Goal: Task Accomplishment & Management: Manage account settings

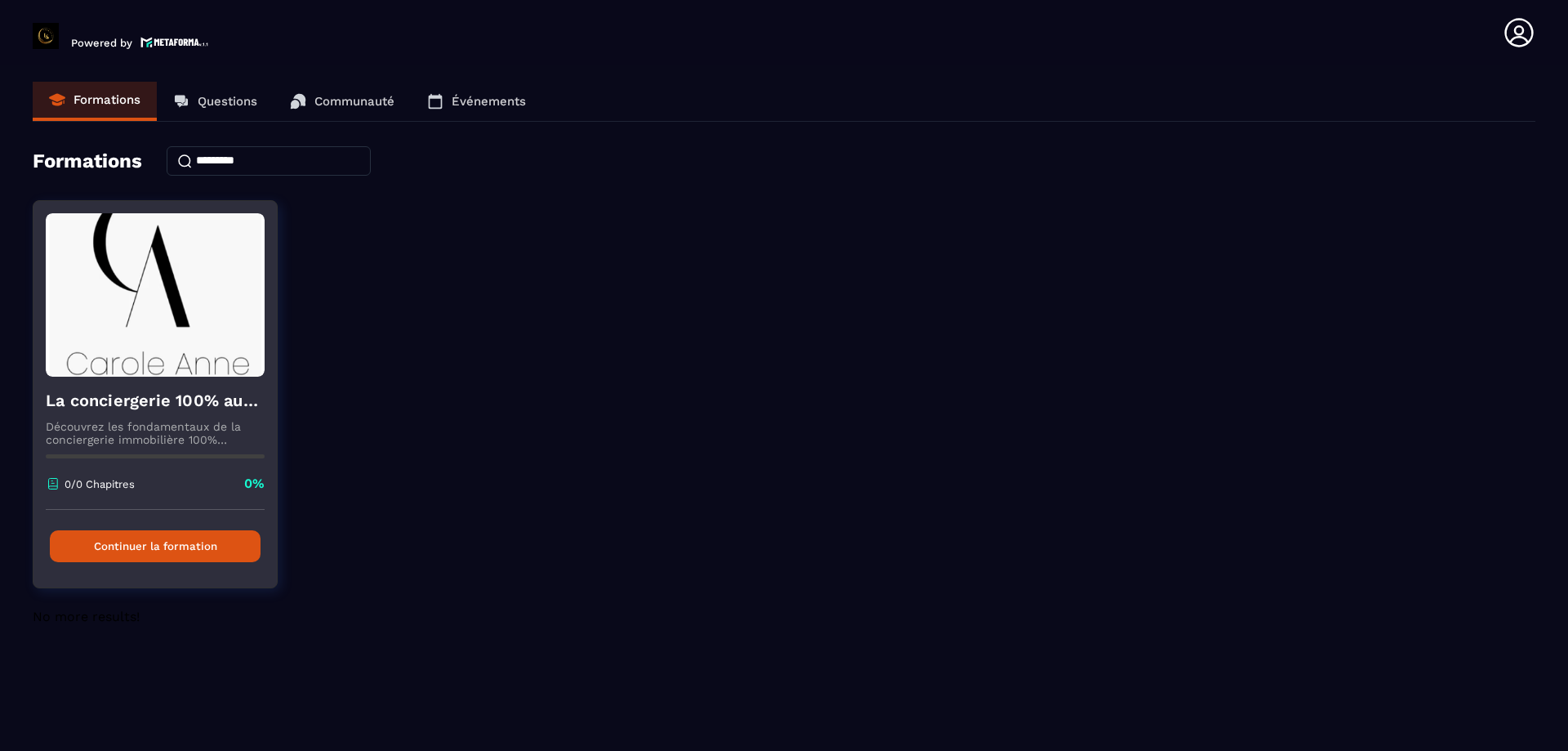
click at [181, 547] on button "Continuer la formation" at bounding box center [155, 546] width 211 height 32
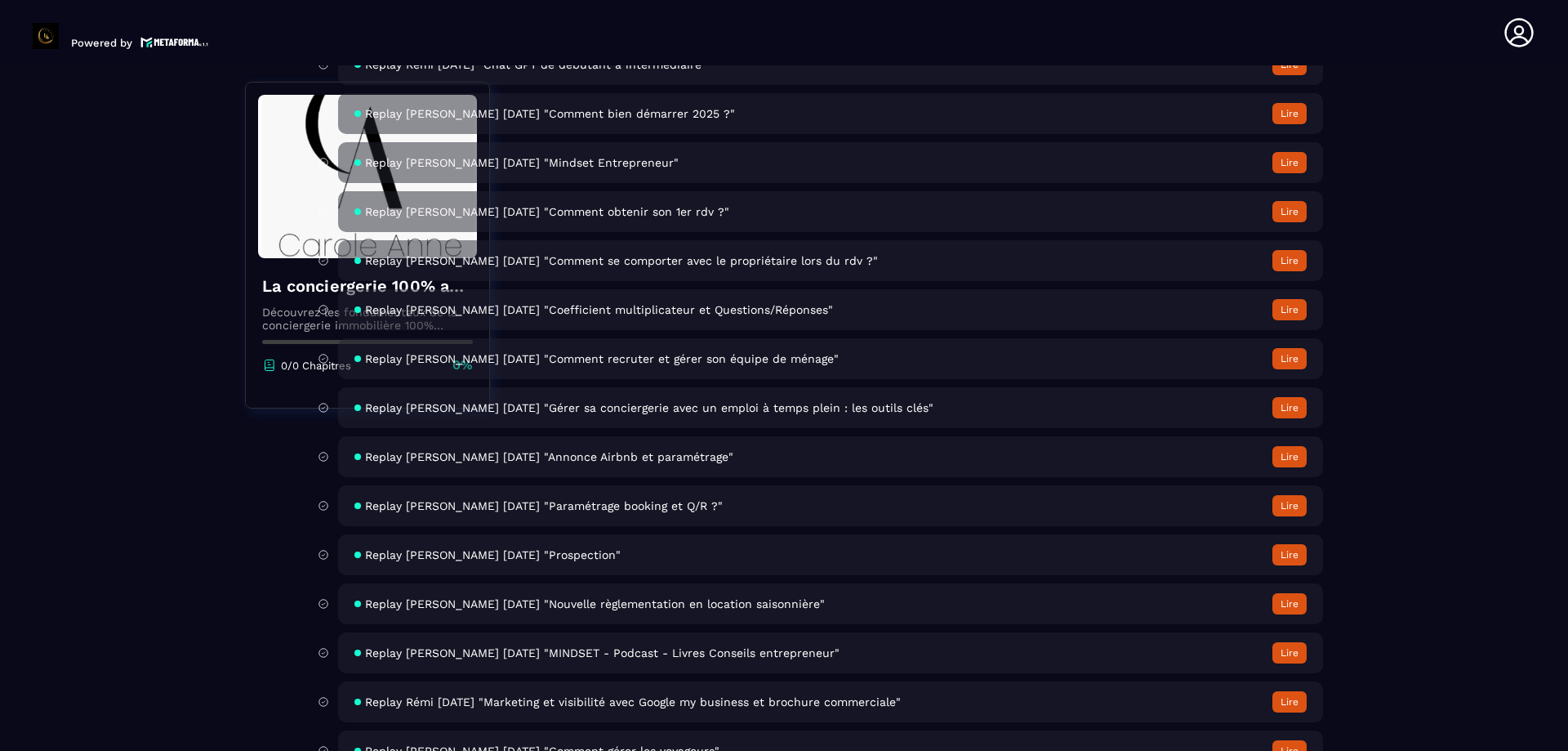
scroll to position [7013, 0]
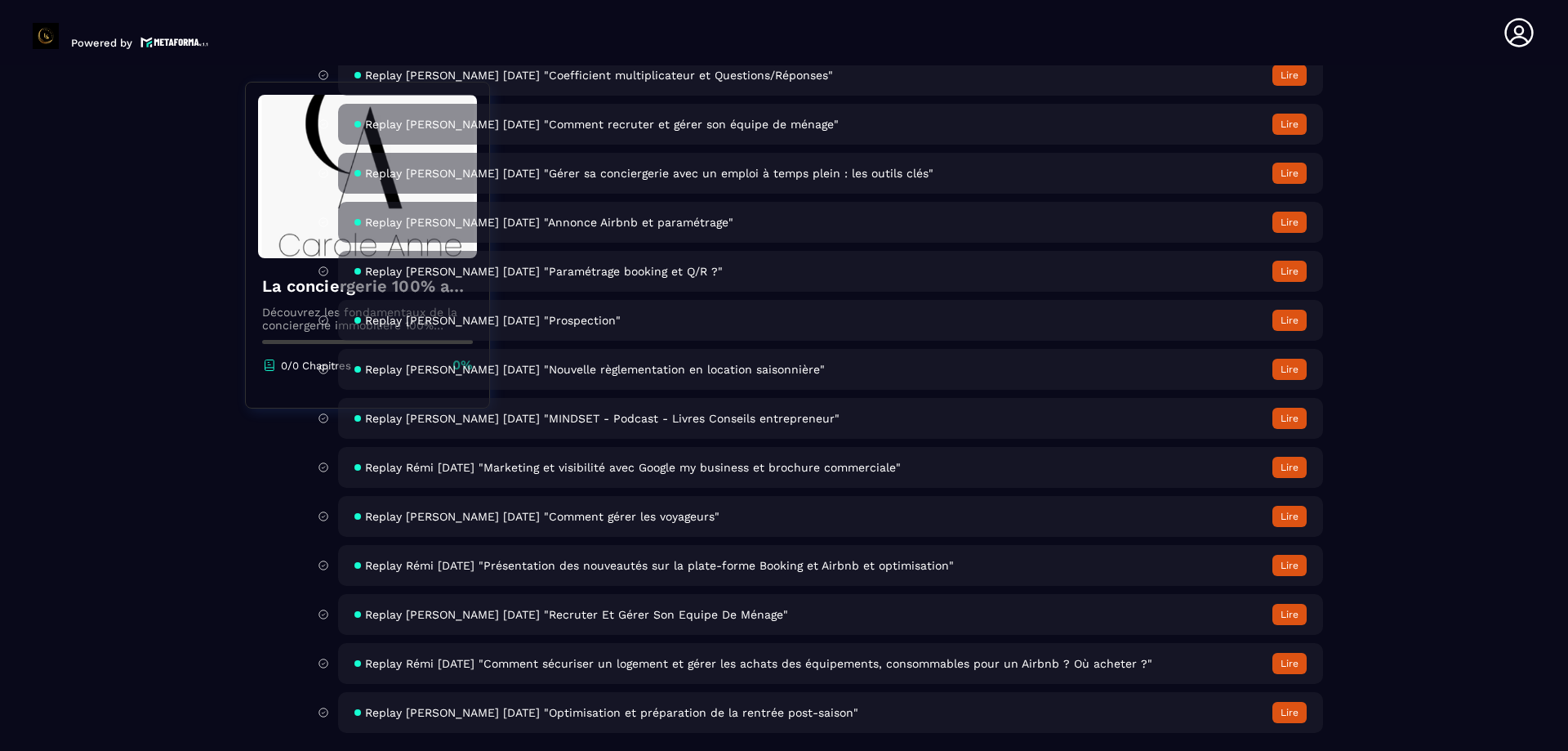
click at [1511, 31] on icon at bounding box center [1519, 33] width 33 height 33
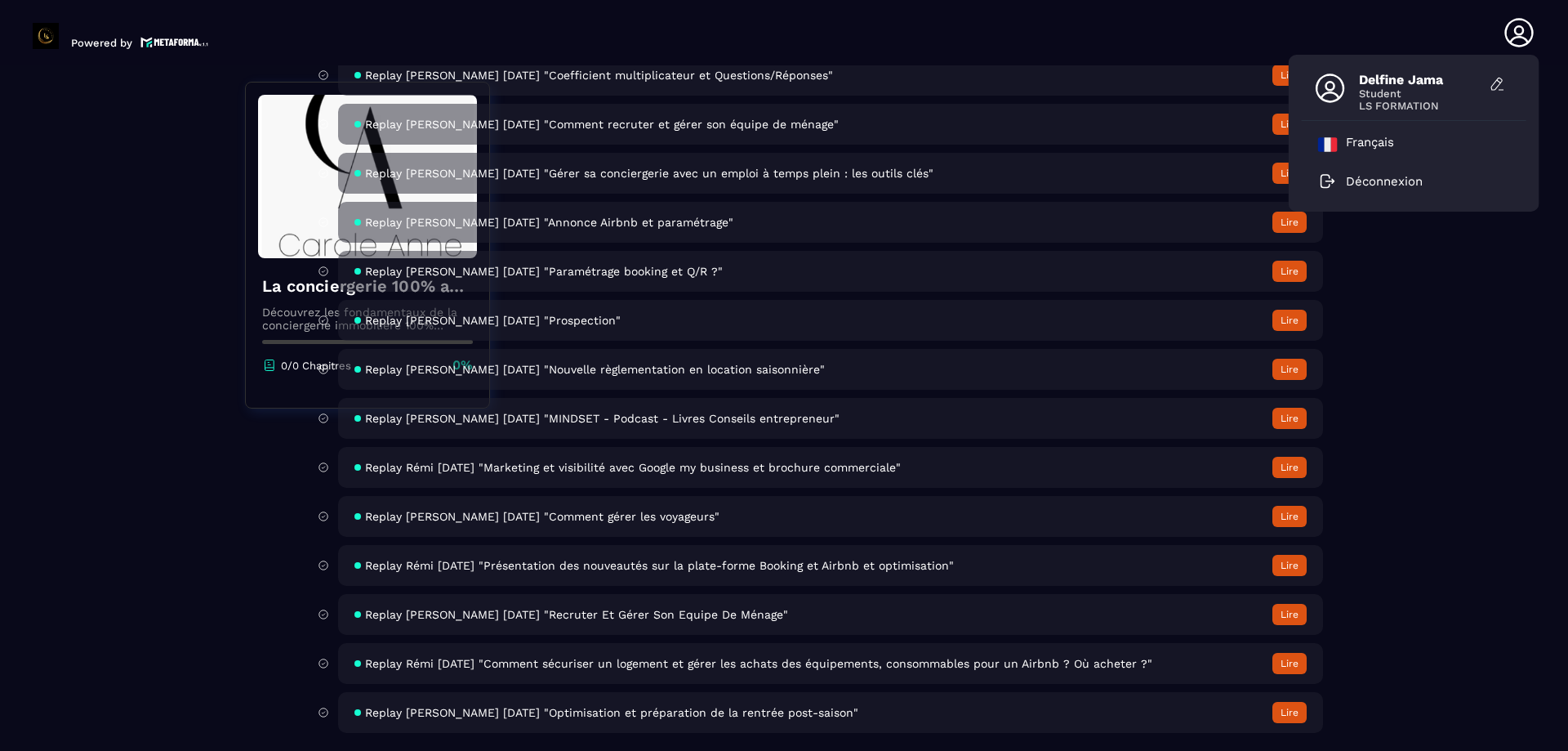
click at [1478, 88] on span "Student" at bounding box center [1420, 93] width 123 height 12
click at [1493, 85] on icon at bounding box center [1497, 85] width 10 height 12
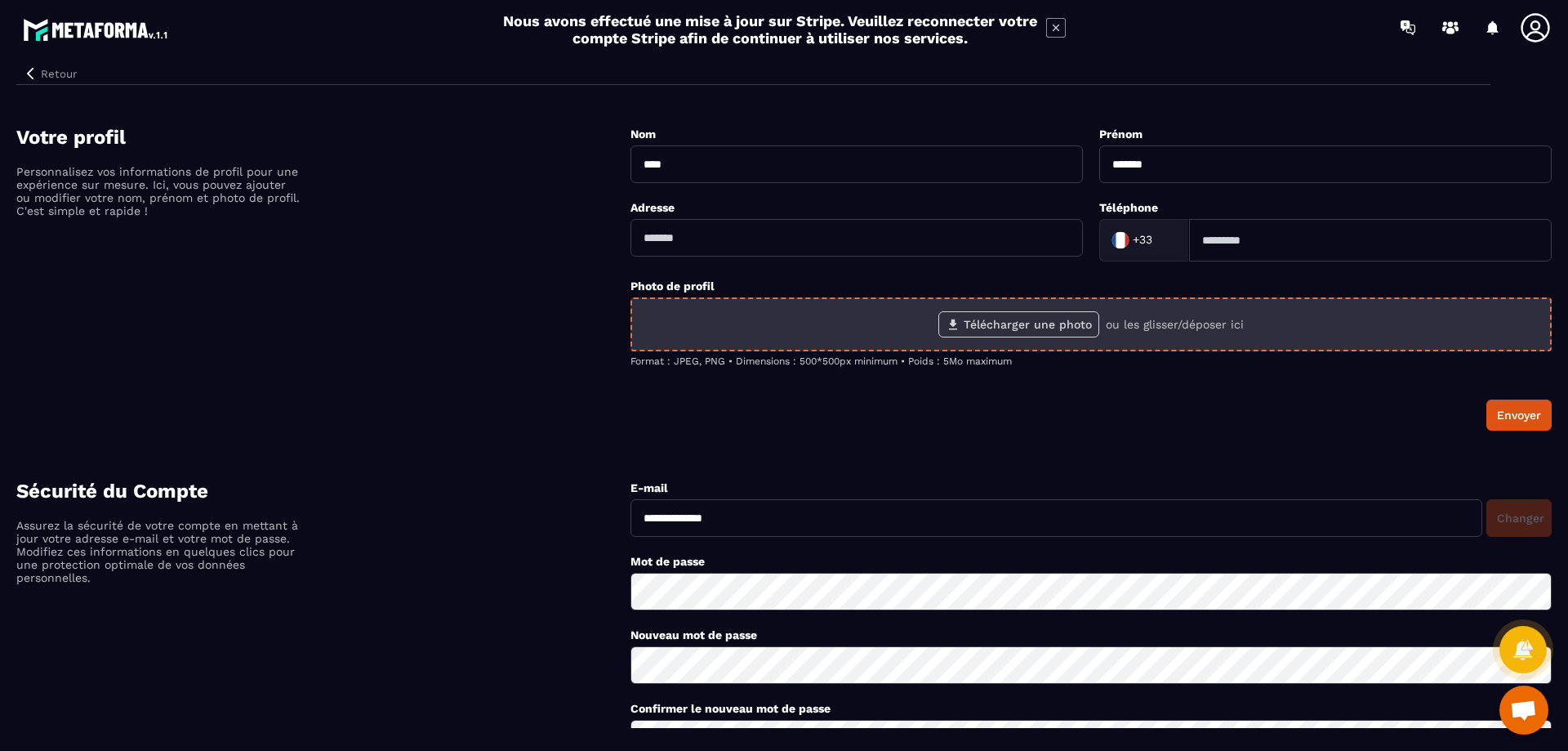
click at [1008, 321] on label "Télécharger une photo" at bounding box center [1019, 324] width 161 height 27
click at [0, 0] on input "Télécharger une photo" at bounding box center [0, 0] width 0 height 0
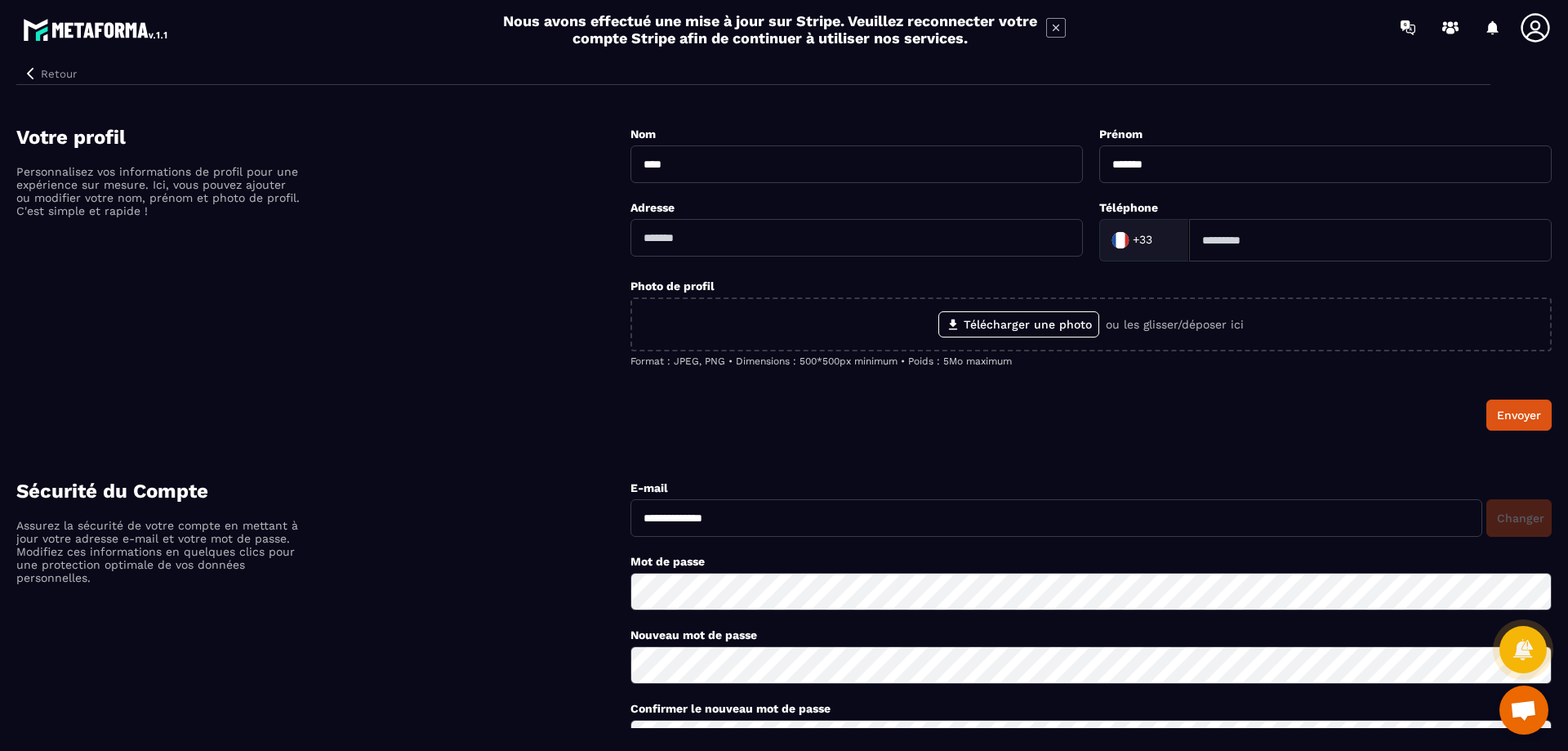
click at [1062, 28] on icon at bounding box center [1056, 27] width 20 height 20
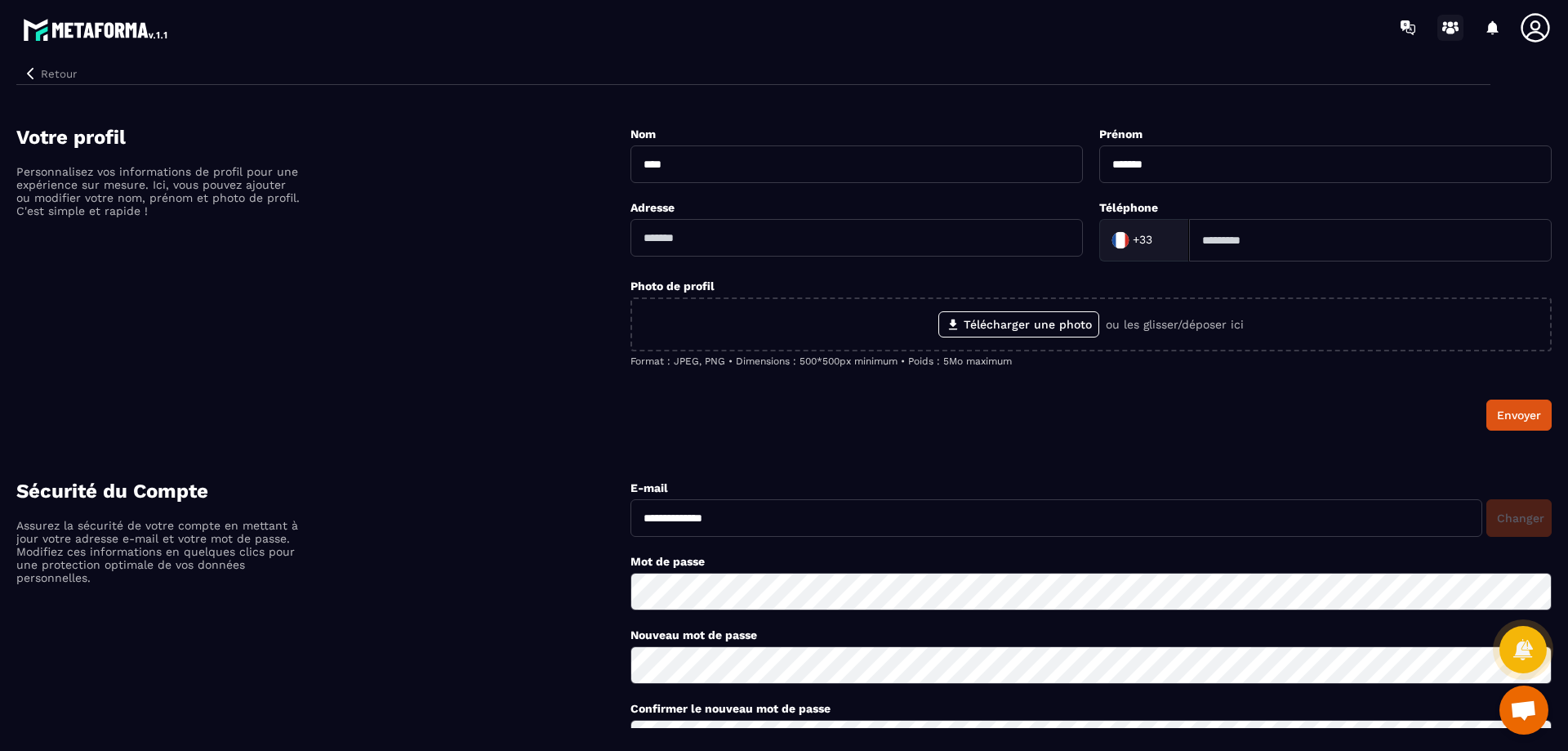
click at [1436, 31] on link at bounding box center [1451, 27] width 33 height 33
